Goal: Task Accomplishment & Management: Use online tool/utility

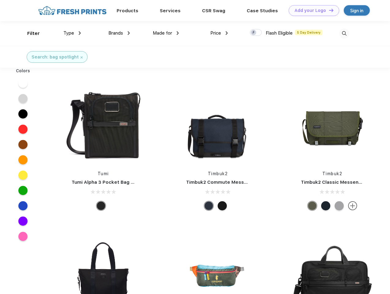
click at [312, 10] on link "Add your Logo Design Tool" at bounding box center [314, 10] width 51 height 11
click at [0, 0] on div "Design Tool" at bounding box center [0, 0] width 0 height 0
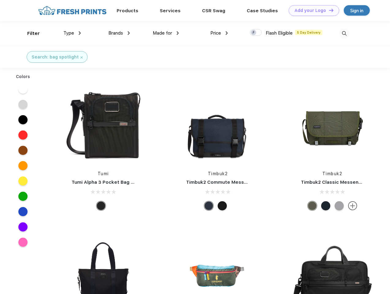
click at [329, 10] on link "Add your Logo Design Tool" at bounding box center [314, 10] width 51 height 11
click at [29, 33] on div "Filter" at bounding box center [33, 33] width 13 height 7
click at [72, 33] on span "Type" at bounding box center [68, 33] width 11 height 6
click at [119, 33] on span "Brands" at bounding box center [115, 33] width 15 height 6
click at [166, 33] on span "Made for" at bounding box center [162, 33] width 19 height 6
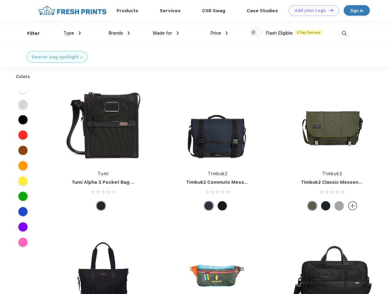
click at [219, 33] on span "Price" at bounding box center [215, 33] width 11 height 6
click at [256, 33] on div at bounding box center [256, 32] width 12 height 7
click at [254, 33] on input "checkbox" at bounding box center [252, 31] width 4 height 4
click at [344, 33] on img at bounding box center [344, 33] width 10 height 10
